Goal: Information Seeking & Learning: Learn about a topic

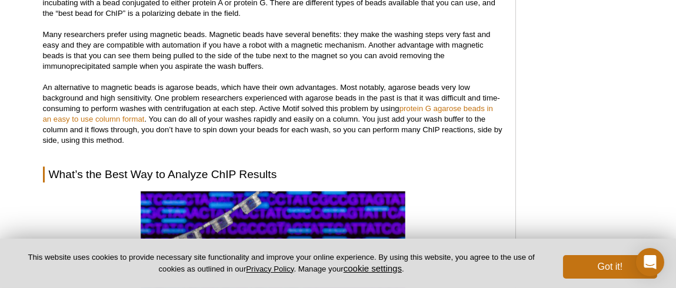
scroll to position [3893, 0]
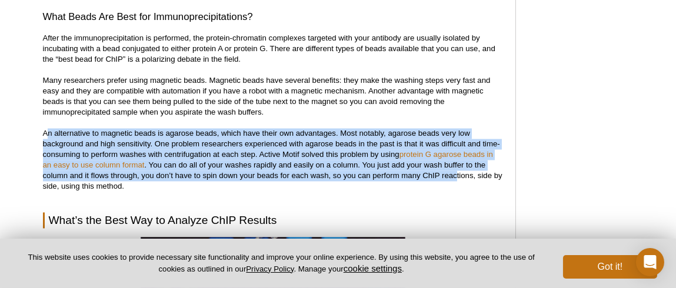
drag, startPoint x: 38, startPoint y: 142, endPoint x: 456, endPoint y: 189, distance: 420.8
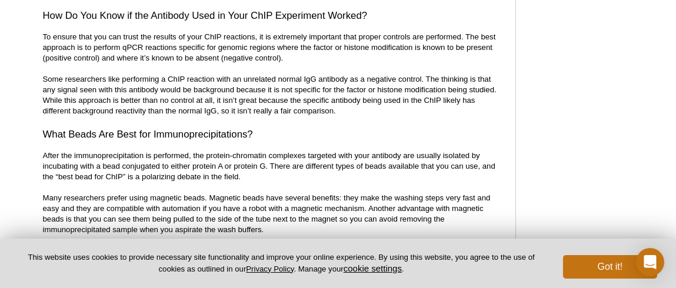
scroll to position [3716, 0]
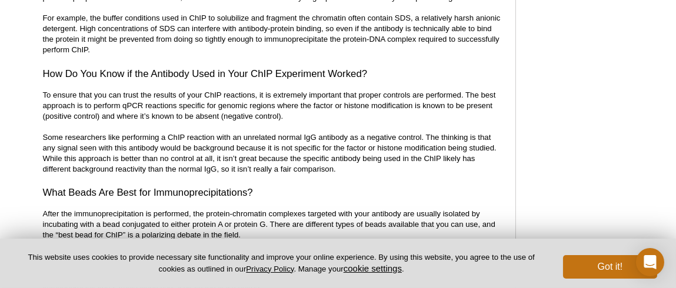
drag, startPoint x: 423, startPoint y: 145, endPoint x: 496, endPoint y: 156, distance: 74.4
click at [496, 156] on p "To ensure that you can trust the results of your ChIP reactions, it is extremel…" at bounding box center [273, 133] width 460 height 85
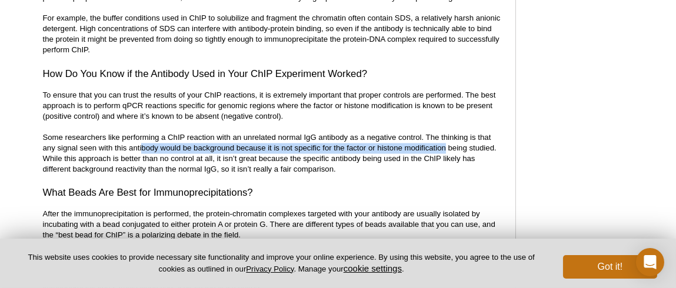
drag, startPoint x: 291, startPoint y: 155, endPoint x: 446, endPoint y: 156, distance: 155.2
click at [444, 156] on p "To ensure that you can trust the results of your ChIP reactions, it is extremel…" at bounding box center [273, 133] width 460 height 85
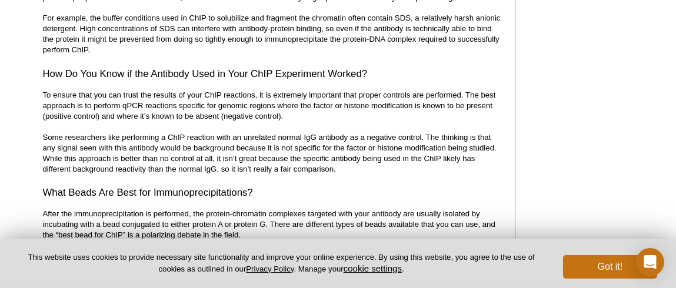
drag, startPoint x: 223, startPoint y: 178, endPoint x: 355, endPoint y: 176, distance: 131.7
click at [355, 175] on p "To ensure that you can trust the results of your ChIP reactions, it is extremel…" at bounding box center [273, 133] width 460 height 85
click at [384, 197] on h3 "What Beads Are Best for Immunoprecipitations?" at bounding box center [273, 193] width 460 height 14
drag, startPoint x: 338, startPoint y: 181, endPoint x: 43, endPoint y: 149, distance: 296.9
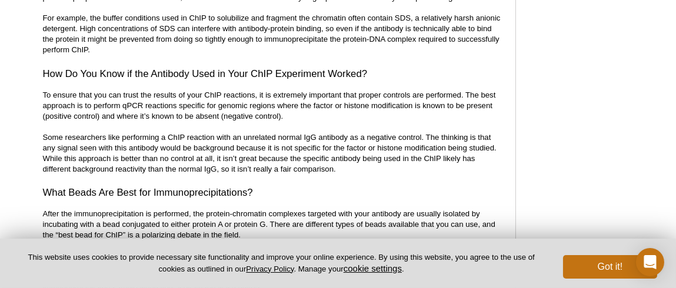
click at [43, 149] on p "To ensure that you can trust the results of your ChIP reactions, it is extremel…" at bounding box center [273, 133] width 460 height 85
click at [291, 126] on p "To ensure that you can trust the results of your ChIP reactions, it is extremel…" at bounding box center [273, 133] width 460 height 85
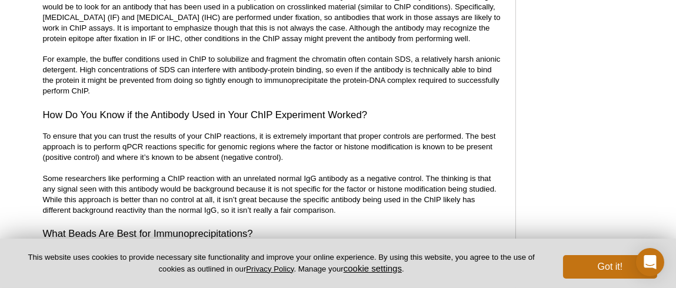
scroll to position [3657, 0]
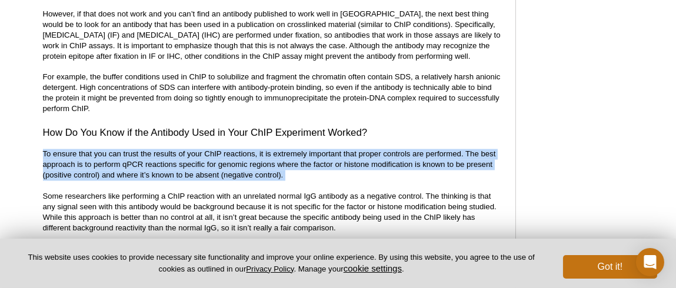
drag, startPoint x: 42, startPoint y: 163, endPoint x: 294, endPoint y: 193, distance: 253.4
click at [294, 193] on p "To ensure that you can trust the results of your ChIP reactions, it is extremel…" at bounding box center [273, 191] width 460 height 85
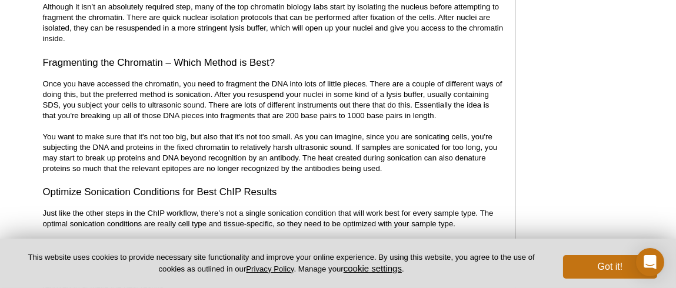
scroll to position [2599, 0]
